Goal: Information Seeking & Learning: Learn about a topic

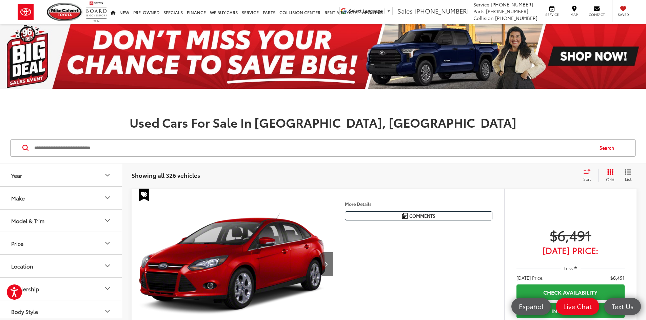
click at [123, 148] on input "Search by Make, Model, or Keyword" at bounding box center [314, 148] width 560 height 16
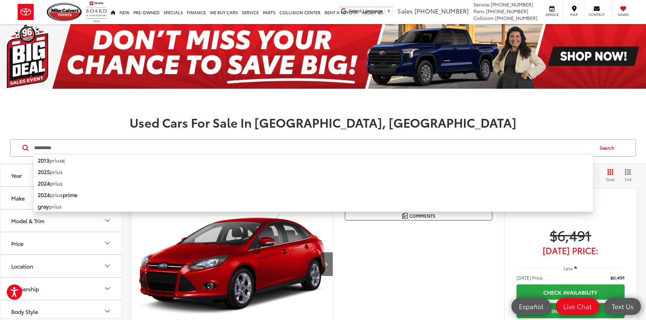
type input "**********"
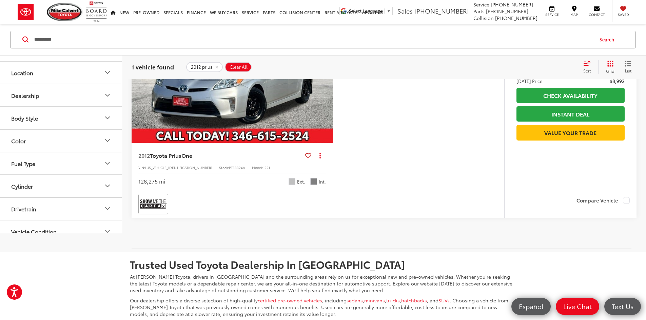
scroll to position [203, 0]
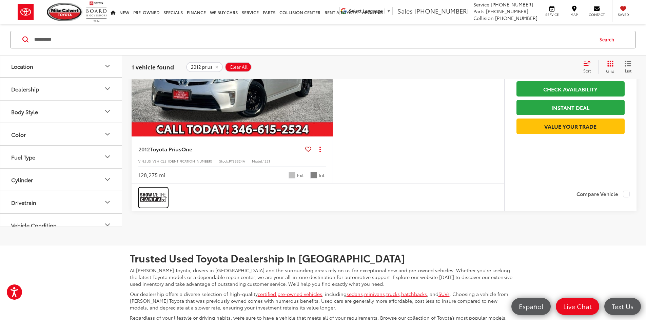
click at [148, 207] on img at bounding box center [153, 198] width 27 height 18
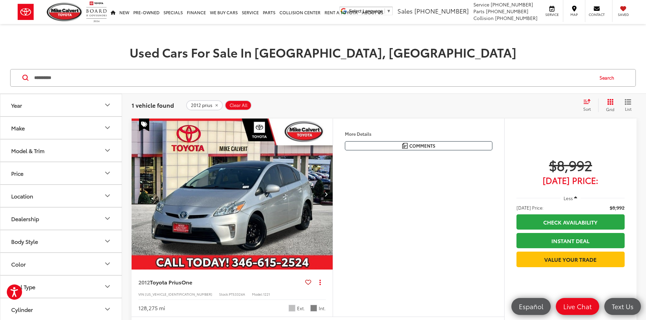
scroll to position [68, 0]
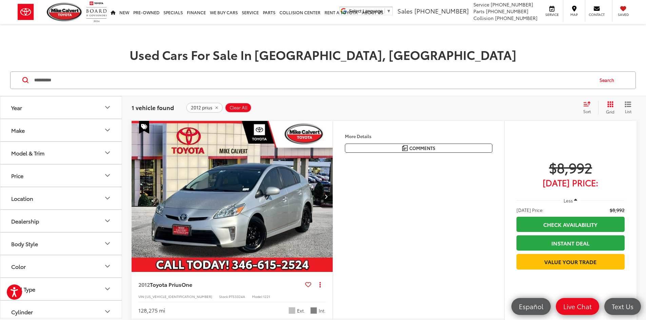
click at [0, 0] on button "More..." at bounding box center [0, 0] width 0 height 0
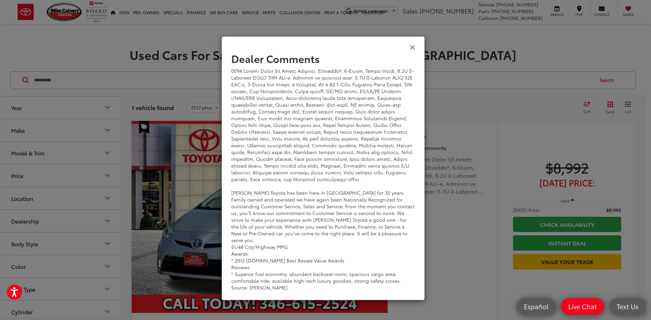
click at [414, 47] on icon "Close" at bounding box center [412, 46] width 5 height 7
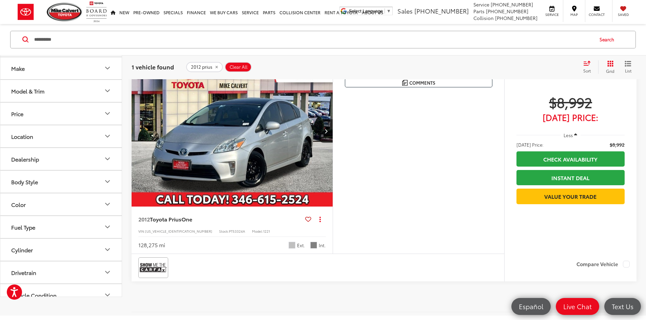
scroll to position [170, 0]
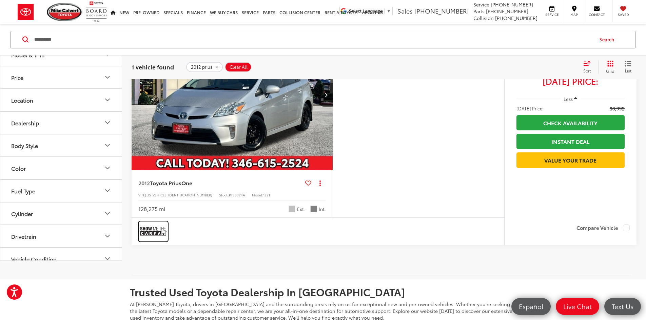
click at [158, 241] on img at bounding box center [153, 232] width 27 height 18
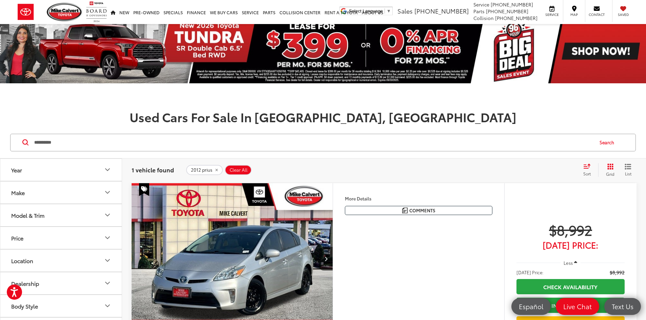
scroll to position [0, 0]
